Goal: Task Accomplishment & Management: Use online tool/utility

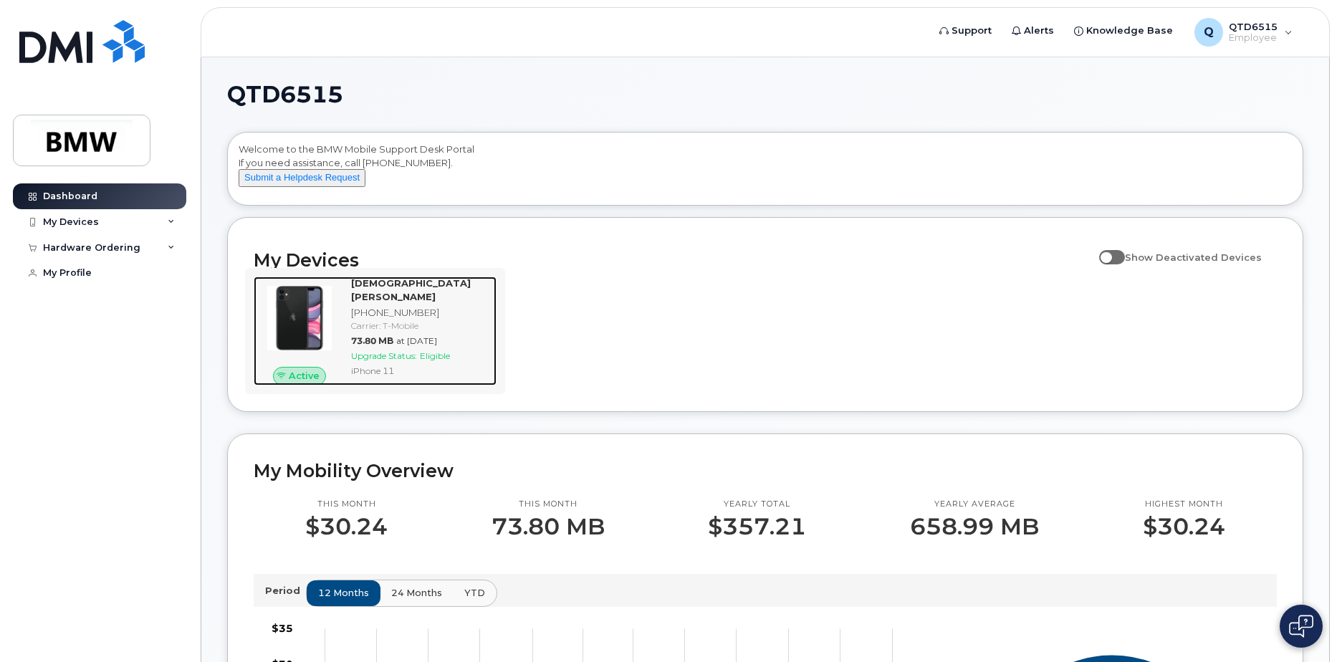
click at [409, 342] on span "at Aug 01, 2025" at bounding box center [416, 340] width 41 height 11
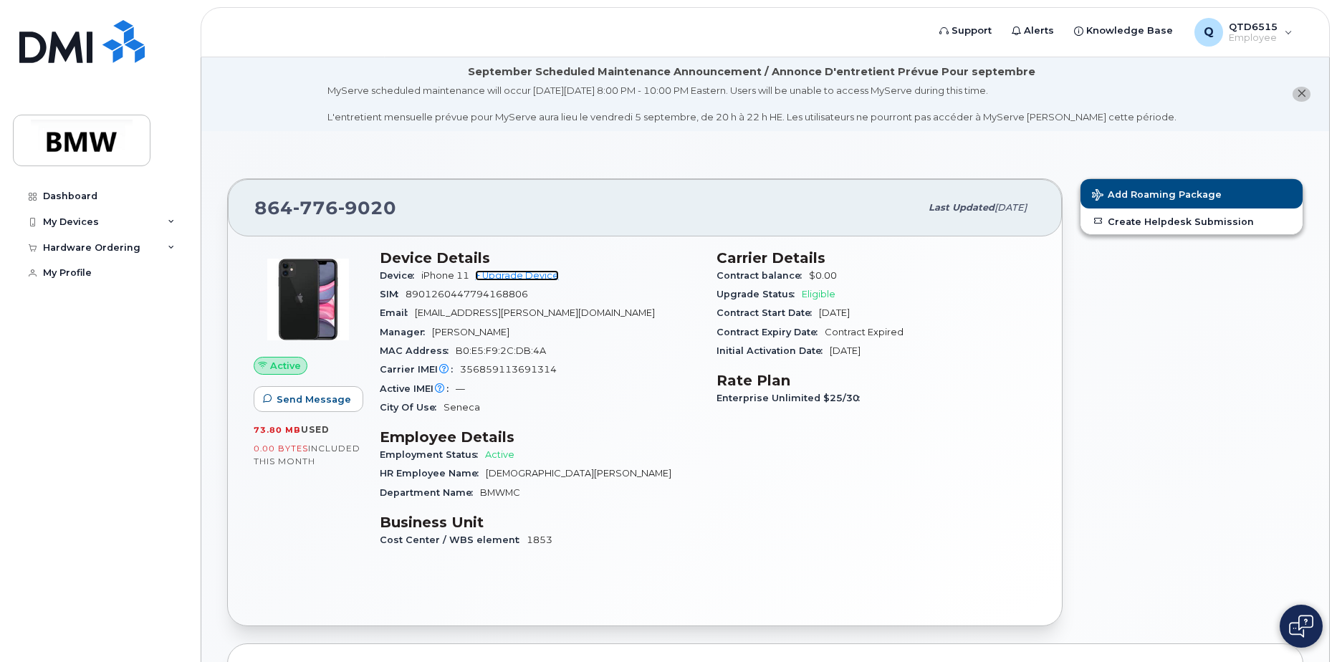
click at [519, 276] on link "+ Upgrade Device" at bounding box center [517, 275] width 84 height 11
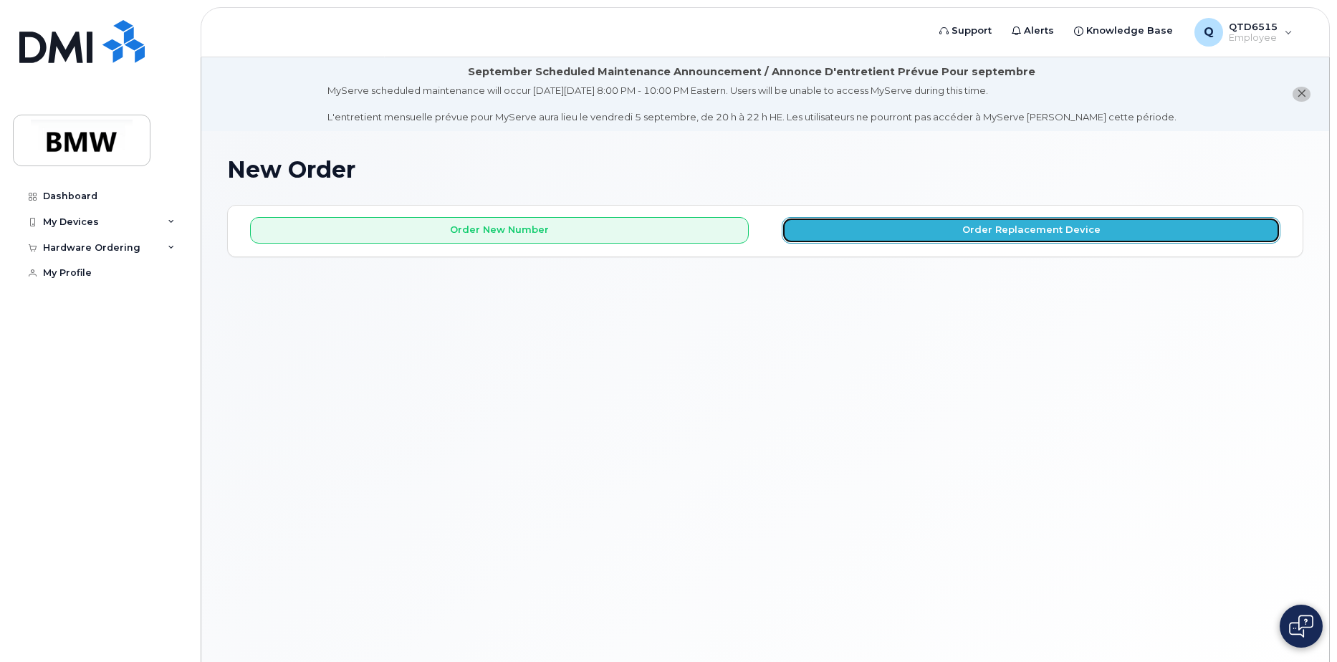
click at [995, 233] on button "Order Replacement Device" at bounding box center [1031, 230] width 499 height 27
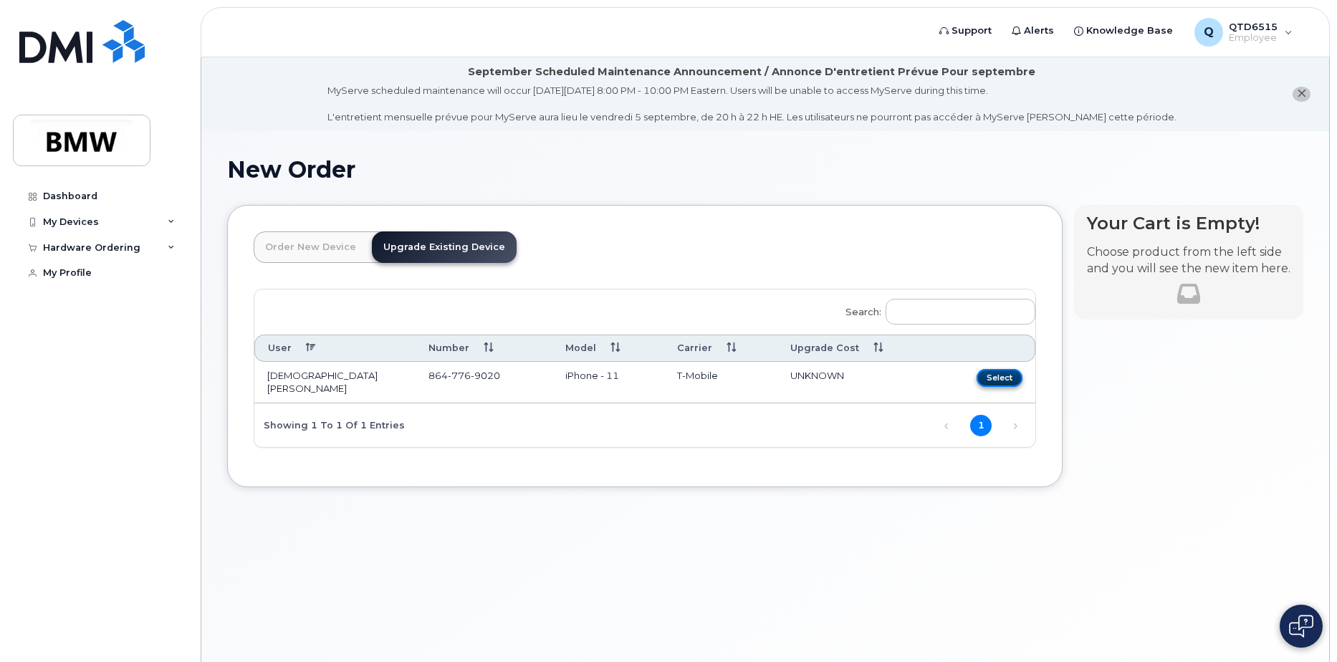
click at [991, 380] on button "Select" at bounding box center [1000, 378] width 46 height 18
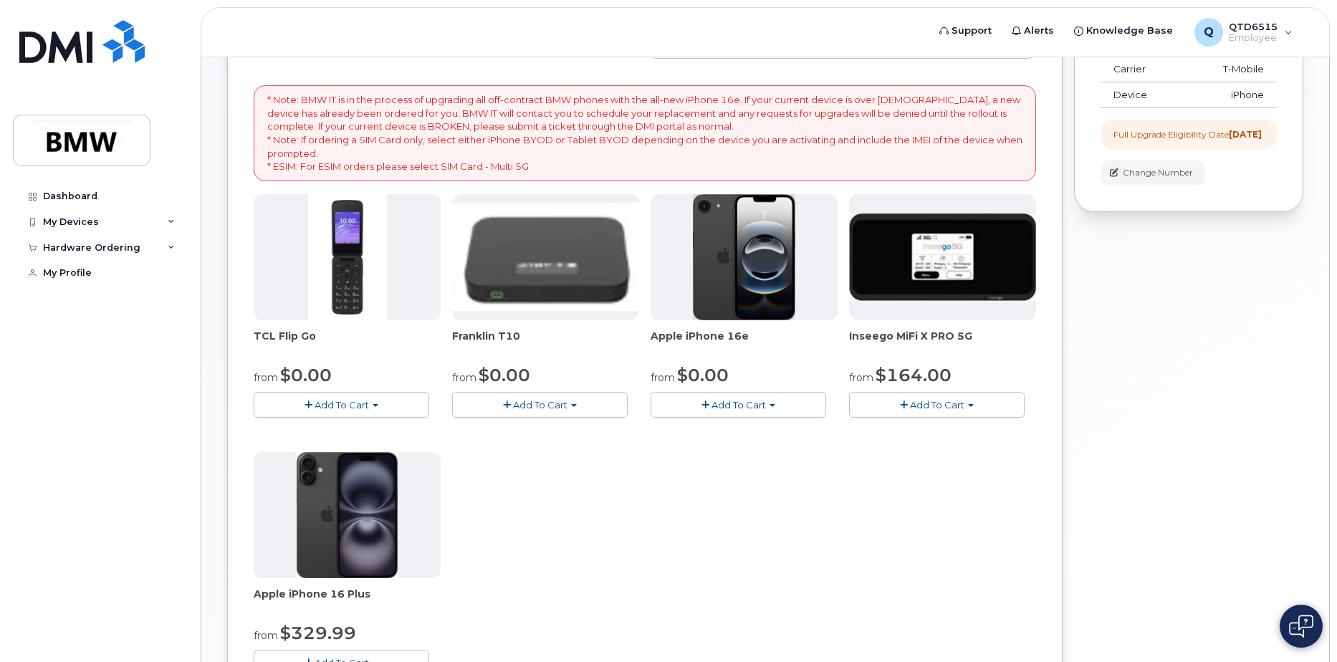
scroll to position [287, 0]
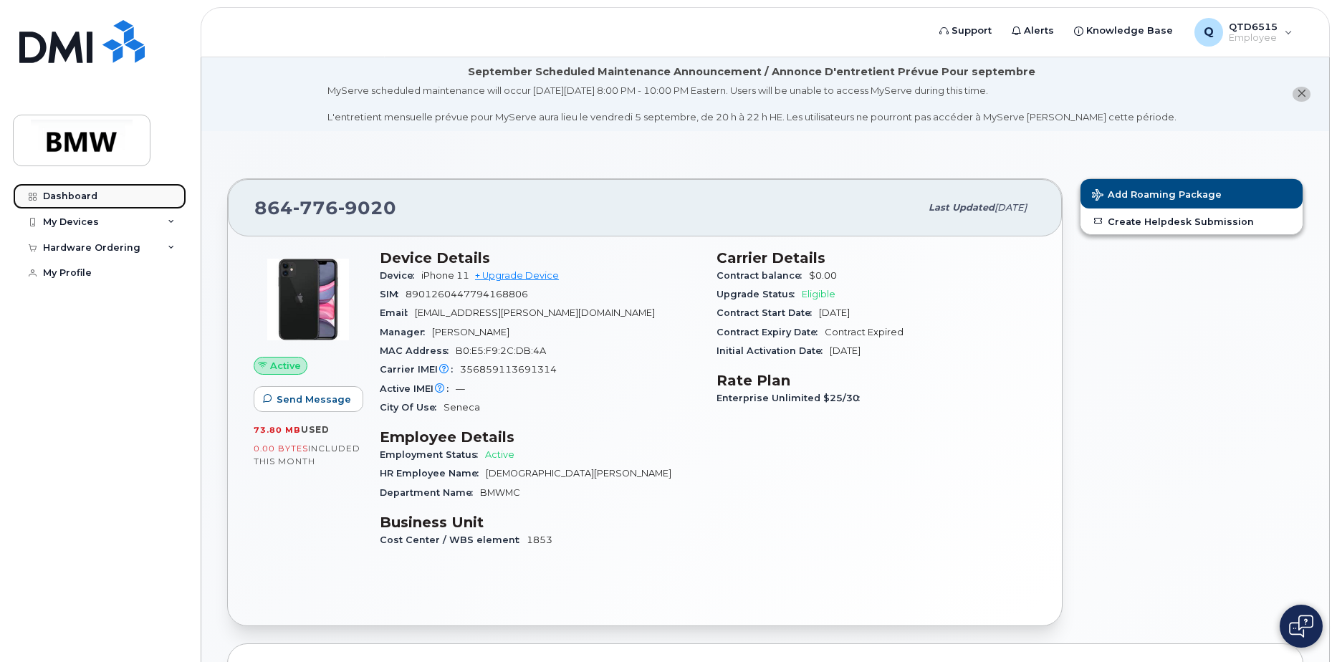
click at [94, 196] on div "Dashboard" at bounding box center [70, 196] width 54 height 11
